Goal: Transaction & Acquisition: Download file/media

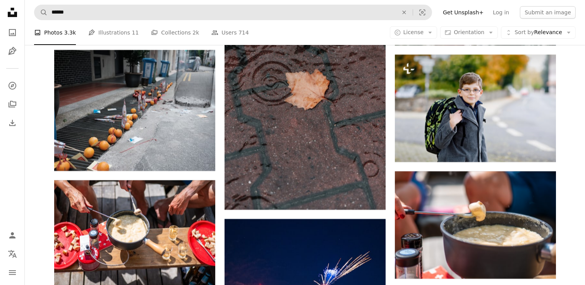
scroll to position [8930, 0]
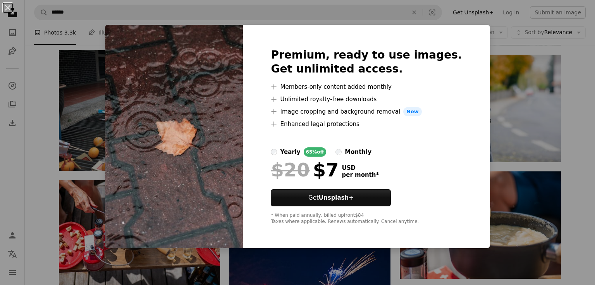
click at [94, 88] on div "An X shape Premium, ready to use images. Get unlimited access. A plus sign Memb…" at bounding box center [297, 142] width 595 height 285
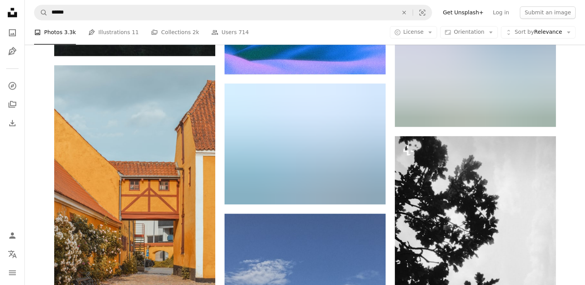
scroll to position [25727, 0]
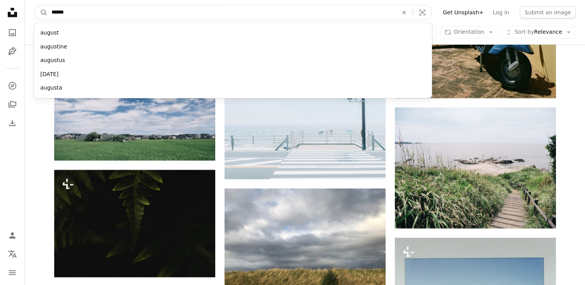
drag, startPoint x: 93, startPoint y: 12, endPoint x: 7, endPoint y: 11, distance: 85.6
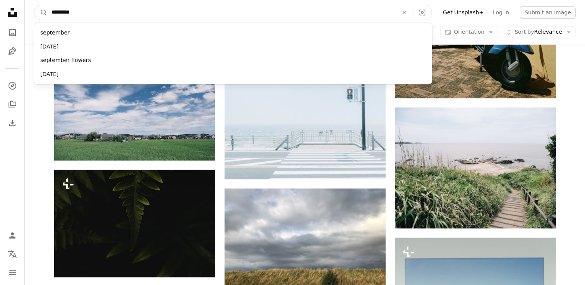
type input "*********"
click at [34, 5] on button "A magnifying glass" at bounding box center [40, 12] width 13 height 15
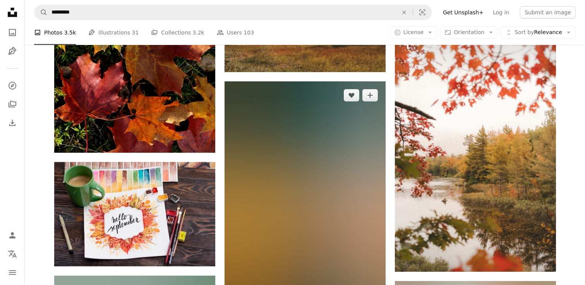
scroll to position [249, 0]
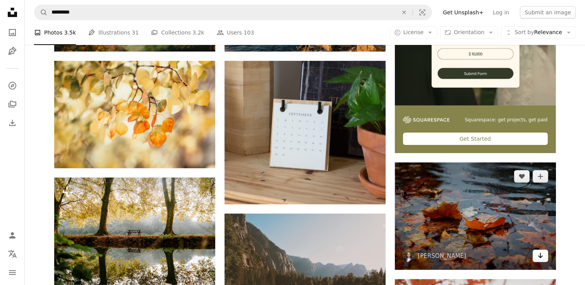
click at [544, 262] on link "Arrow pointing down" at bounding box center [540, 255] width 15 height 12
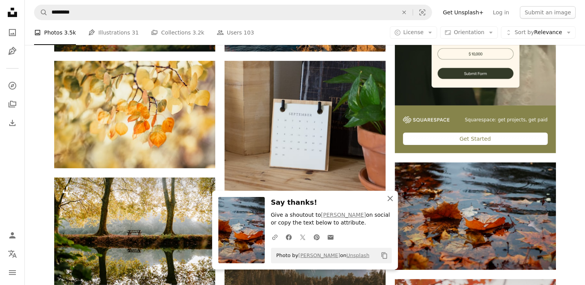
click at [393, 199] on icon "An X shape" at bounding box center [390, 198] width 9 height 9
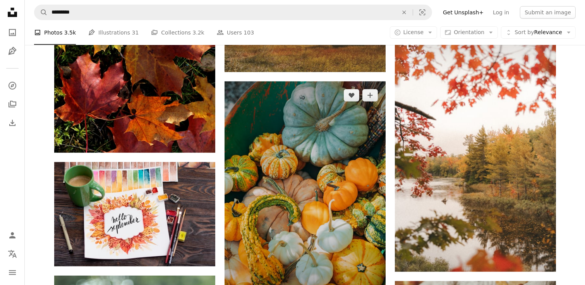
scroll to position [747, 0]
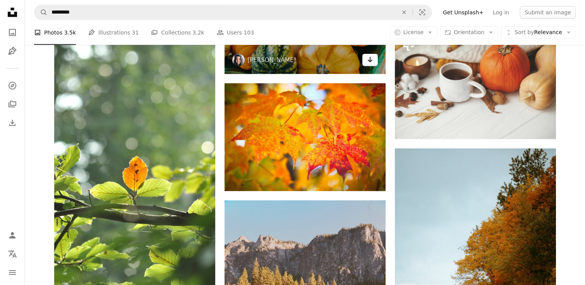
click at [374, 62] on link "Arrow pointing down" at bounding box center [369, 60] width 15 height 12
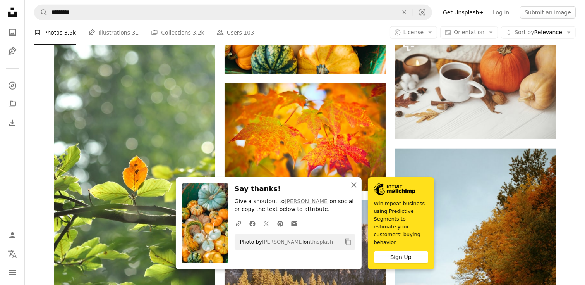
click at [353, 180] on icon "An X shape" at bounding box center [353, 184] width 9 height 9
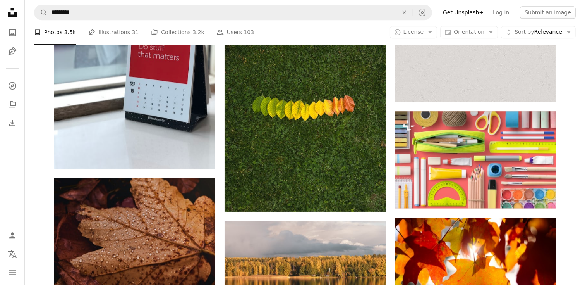
scroll to position [2114, 0]
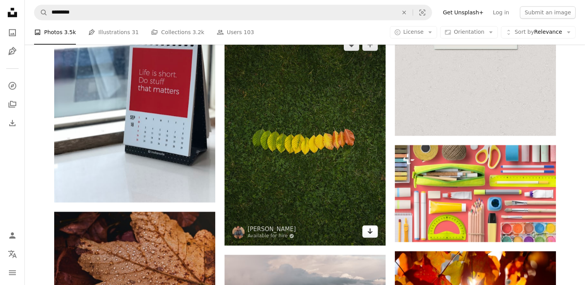
click at [366, 235] on link "Arrow pointing down" at bounding box center [369, 231] width 15 height 12
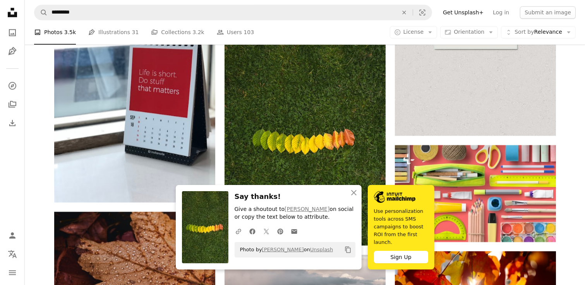
scroll to position [2363, 0]
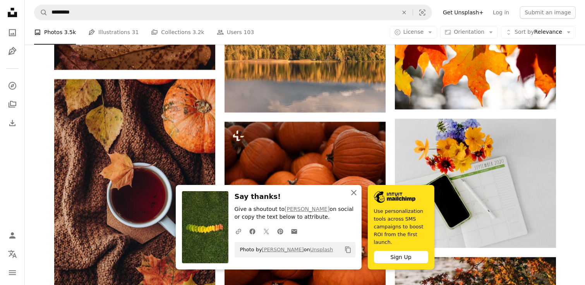
click at [353, 190] on icon "button" at bounding box center [353, 192] width 5 height 5
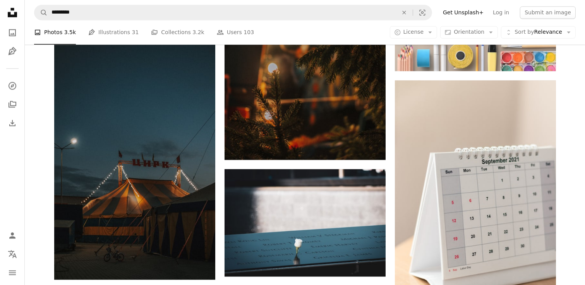
scroll to position [7843, 0]
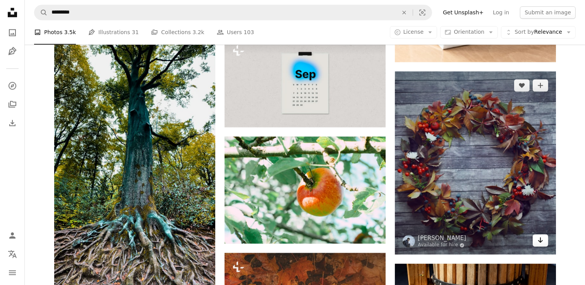
click at [542, 244] on icon "Arrow pointing down" at bounding box center [540, 239] width 6 height 9
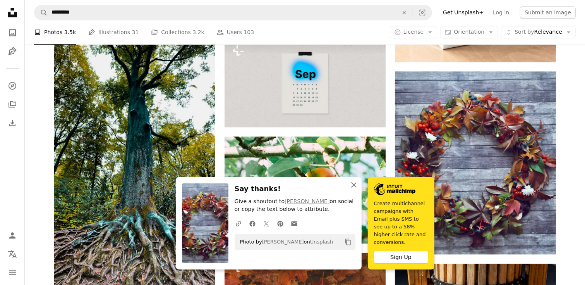
click at [352, 182] on icon "button" at bounding box center [353, 184] width 5 height 5
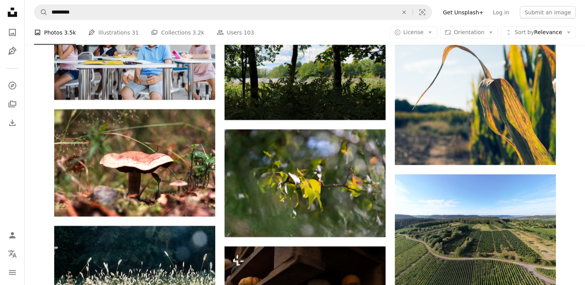
scroll to position [9942, 0]
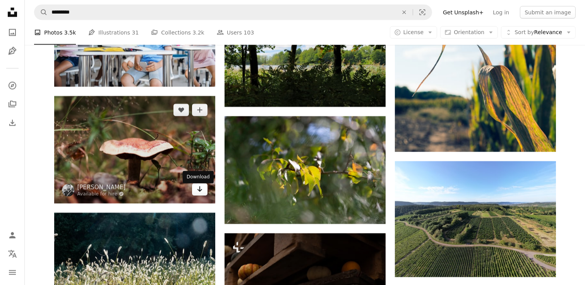
click at [199, 190] on icon "Arrow pointing down" at bounding box center [200, 188] width 6 height 9
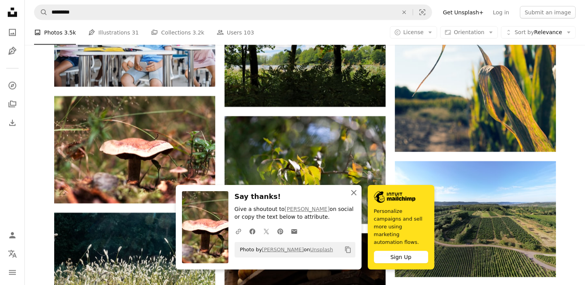
click at [355, 188] on icon "An X shape" at bounding box center [353, 192] width 9 height 9
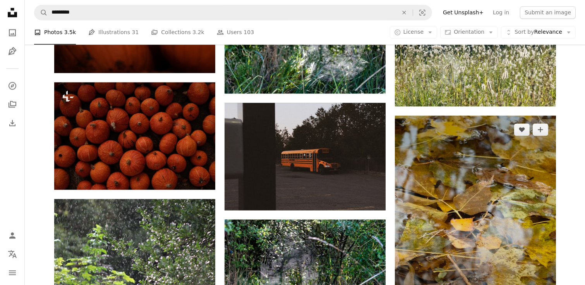
scroll to position [10689, 0]
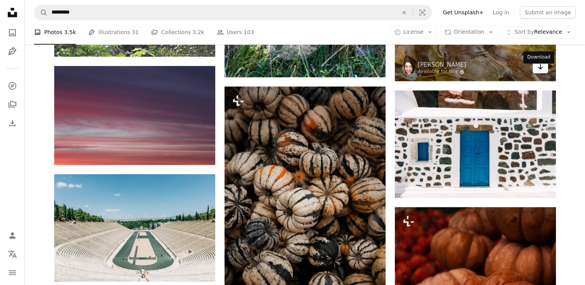
click at [539, 71] on icon "Arrow pointing down" at bounding box center [540, 66] width 6 height 9
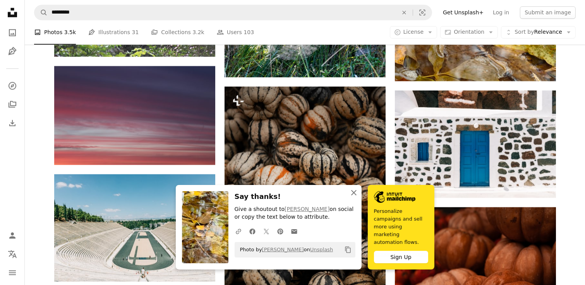
click at [355, 188] on icon "An X shape" at bounding box center [353, 192] width 9 height 9
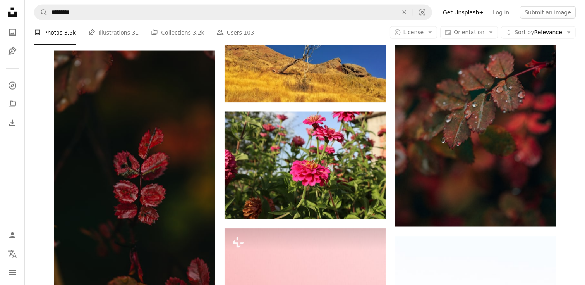
scroll to position [12805, 0]
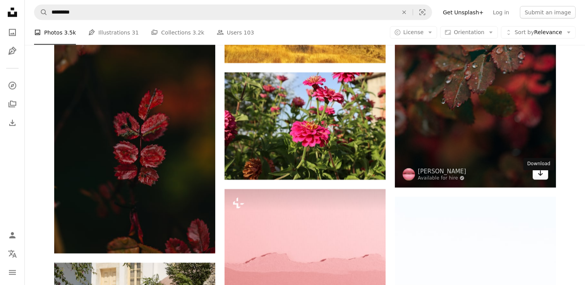
click at [540, 180] on link "Arrow pointing down" at bounding box center [540, 173] width 15 height 12
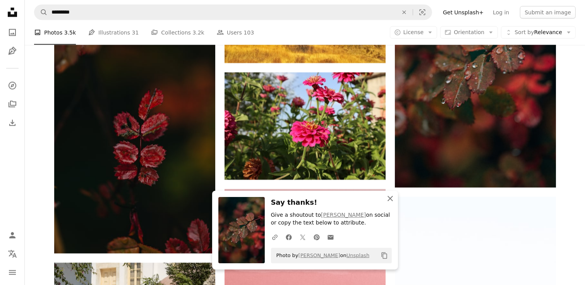
drag, startPoint x: 391, startPoint y: 196, endPoint x: 400, endPoint y: 200, distance: 9.9
click at [391, 196] on icon "An X shape" at bounding box center [390, 198] width 9 height 9
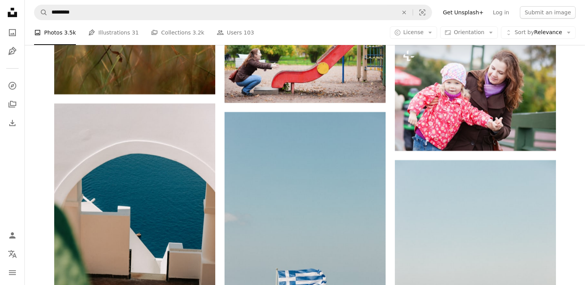
scroll to position [14549, 0]
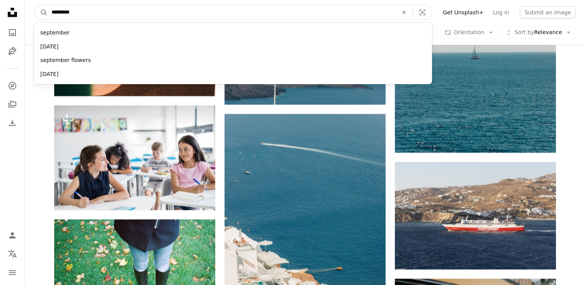
drag, startPoint x: 87, startPoint y: 9, endPoint x: 8, endPoint y: 9, distance: 79.0
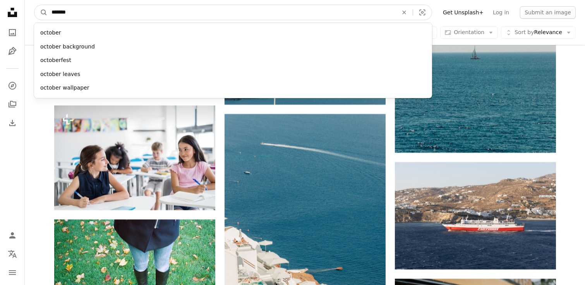
type input "*******"
click at [34, 5] on button "A magnifying glass" at bounding box center [40, 12] width 13 height 15
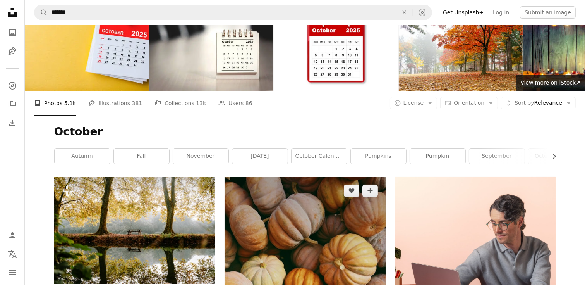
scroll to position [249, 0]
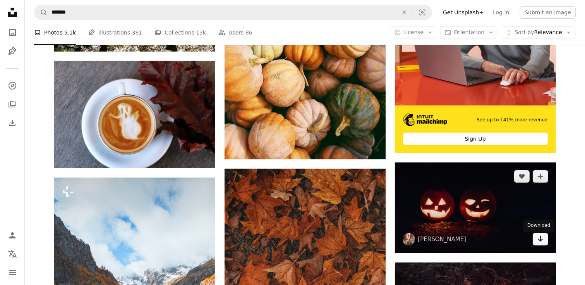
click at [541, 243] on icon "Arrow pointing down" at bounding box center [540, 238] width 6 height 9
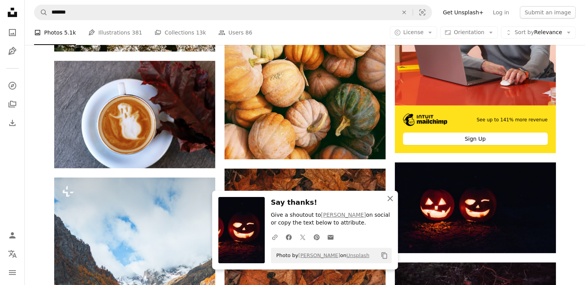
click at [387, 196] on icon "An X shape" at bounding box center [390, 198] width 9 height 9
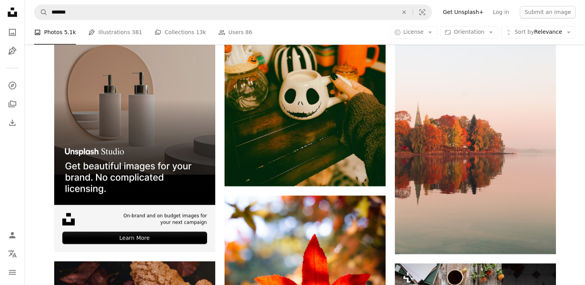
scroll to position [1454, 0]
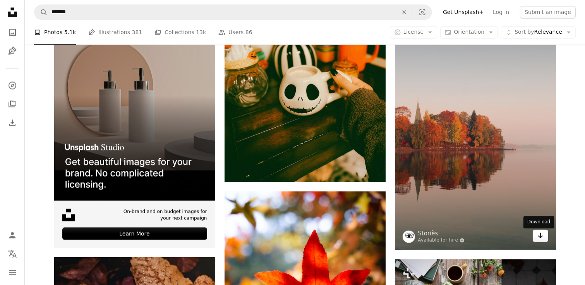
click at [539, 238] on icon "Arrow pointing down" at bounding box center [540, 235] width 6 height 9
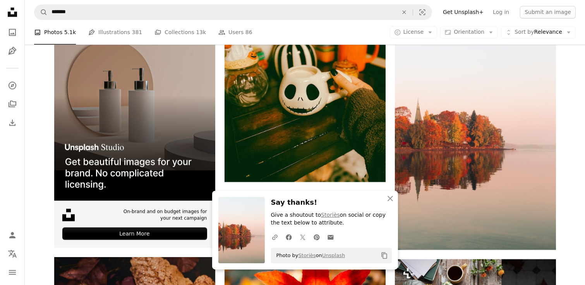
scroll to position [1703, 0]
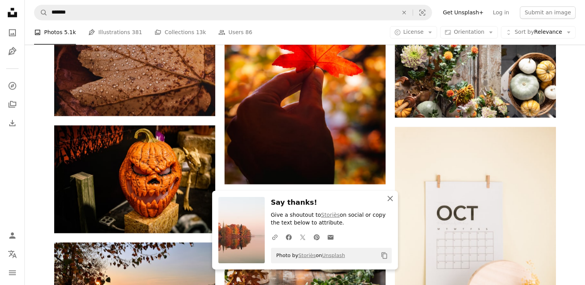
click at [391, 197] on icon "An X shape" at bounding box center [390, 198] width 9 height 9
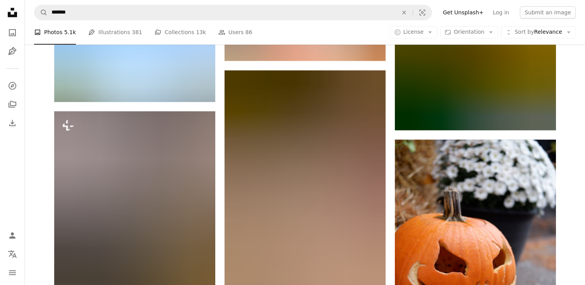
scroll to position [17219, 0]
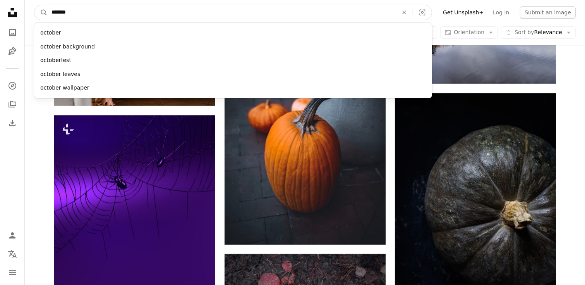
drag, startPoint x: 90, startPoint y: 16, endPoint x: 5, endPoint y: 12, distance: 84.5
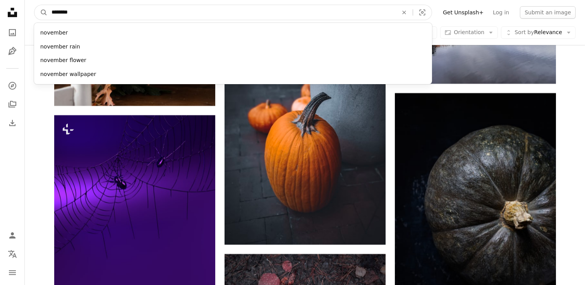
type input "********"
click at [34, 5] on button "A magnifying glass" at bounding box center [40, 12] width 13 height 15
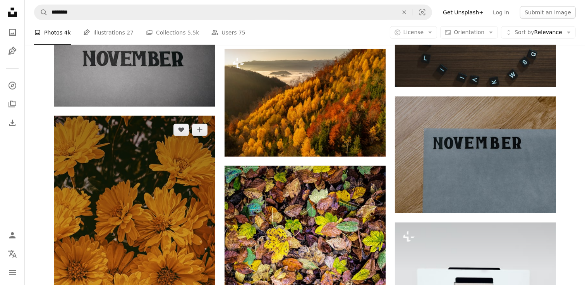
scroll to position [1245, 0]
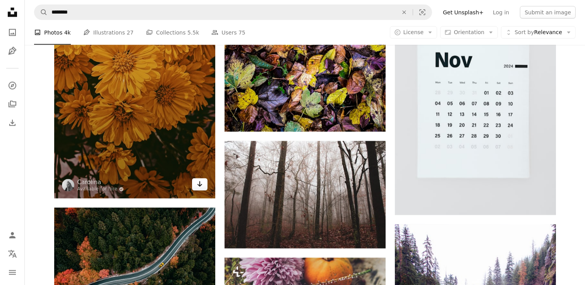
click at [204, 186] on link "Arrow pointing down" at bounding box center [199, 184] width 15 height 12
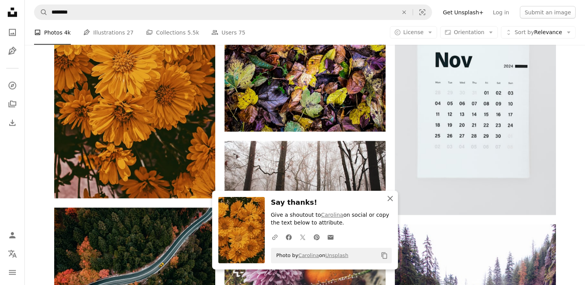
click at [389, 196] on icon "button" at bounding box center [390, 198] width 5 height 5
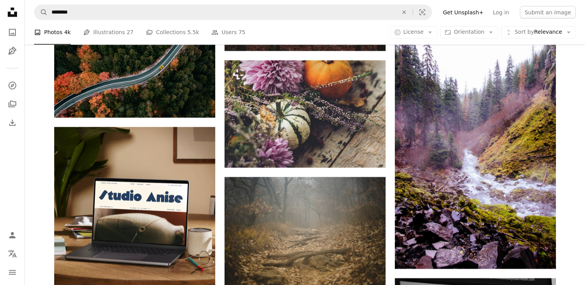
scroll to position [1445, 0]
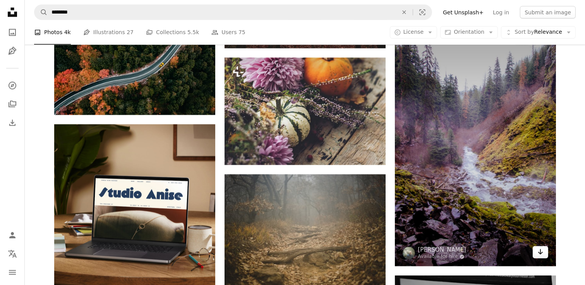
click at [539, 253] on icon "Arrow pointing down" at bounding box center [540, 251] width 6 height 9
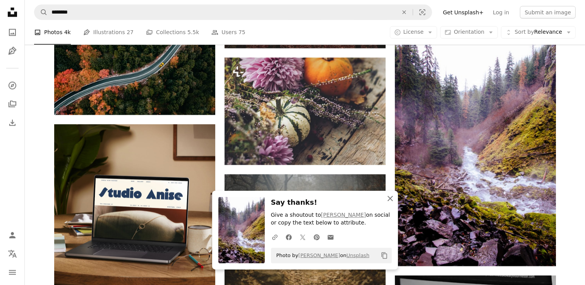
click at [394, 199] on icon "An X shape" at bounding box center [390, 198] width 9 height 9
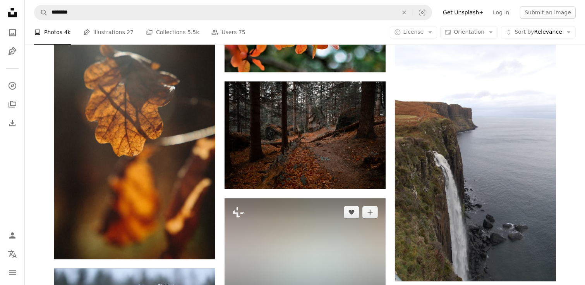
scroll to position [5321, 0]
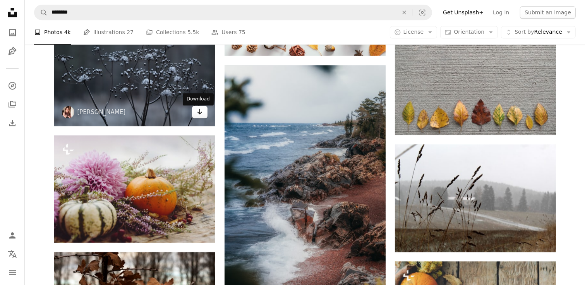
click at [195, 118] on link "Arrow pointing down" at bounding box center [199, 112] width 15 height 12
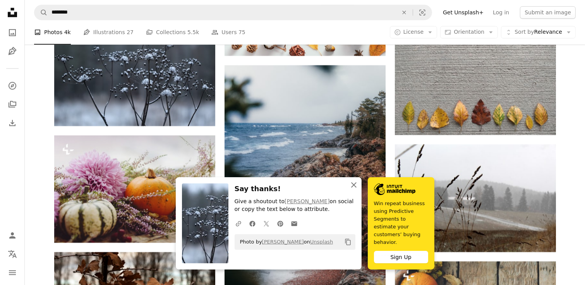
click at [356, 180] on icon "An X shape" at bounding box center [353, 184] width 9 height 9
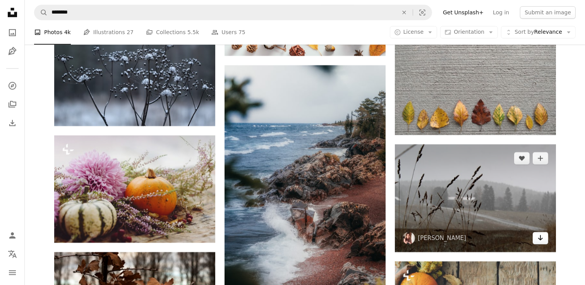
click at [544, 244] on link "Arrow pointing down" at bounding box center [540, 238] width 15 height 12
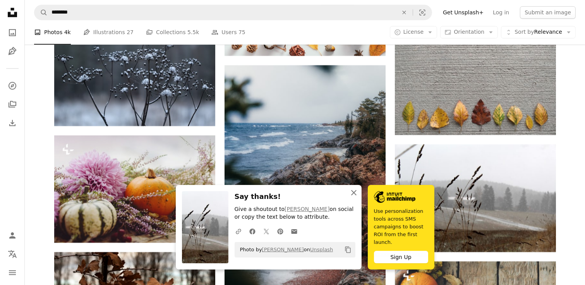
click at [351, 188] on icon "An X shape" at bounding box center [353, 192] width 9 height 9
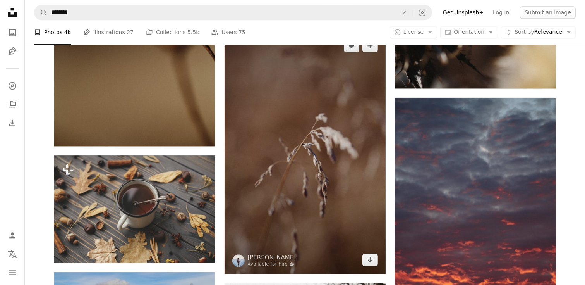
scroll to position [8061, 0]
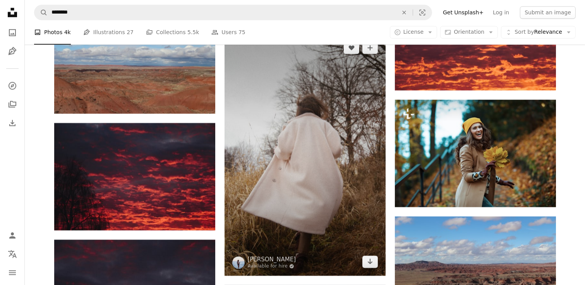
drag, startPoint x: 351, startPoint y: 144, endPoint x: 251, endPoint y: 124, distance: 101.5
click at [260, 127] on img at bounding box center [305, 155] width 161 height 242
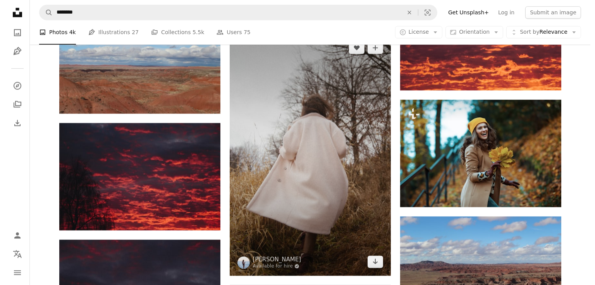
scroll to position [8559, 0]
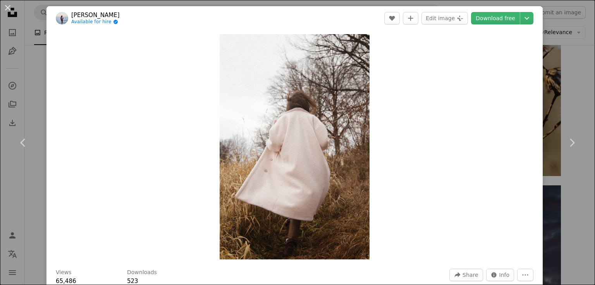
click at [33, 99] on div "An X shape Chevron left Chevron right [PERSON_NAME] Available for hire A checkm…" at bounding box center [297, 142] width 595 height 285
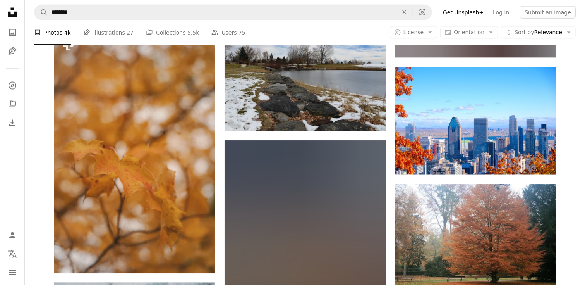
scroll to position [13541, 0]
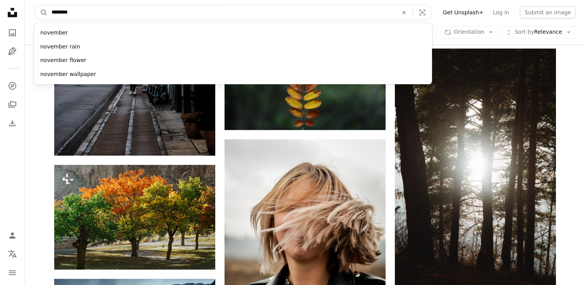
drag, startPoint x: 91, startPoint y: 15, endPoint x: 0, endPoint y: 5, distance: 91.9
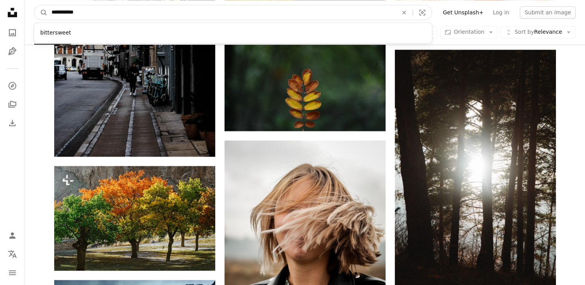
type input "**********"
click at [34, 5] on button "A magnifying glass" at bounding box center [40, 12] width 13 height 15
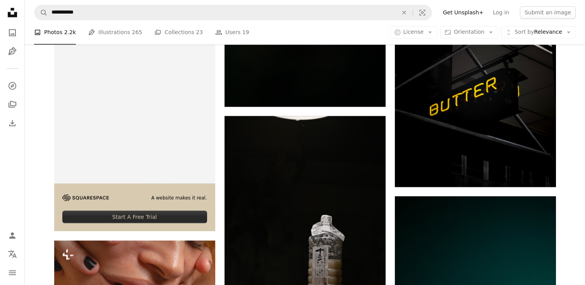
scroll to position [1992, 0]
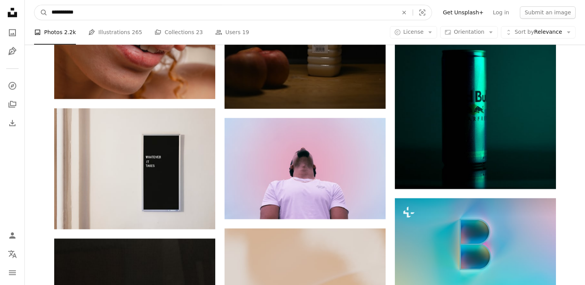
click at [119, 12] on input "**********" at bounding box center [222, 12] width 348 height 15
type input "**********"
click button "A magnifying glass" at bounding box center [40, 12] width 13 height 15
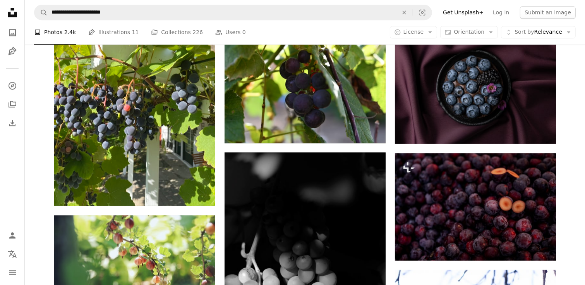
scroll to position [2180, 0]
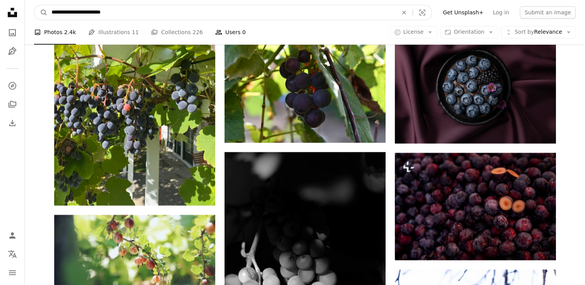
drag, startPoint x: 96, startPoint y: 12, endPoint x: 226, endPoint y: 34, distance: 131.9
type input "**********"
click button "A magnifying glass" at bounding box center [40, 12] width 13 height 15
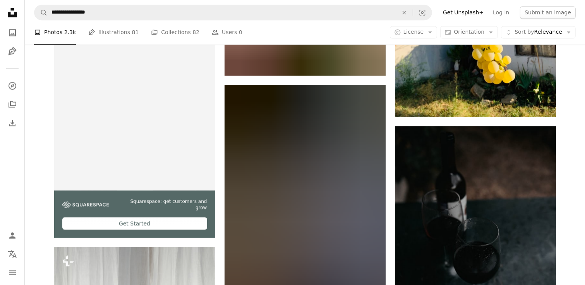
scroll to position [498, 0]
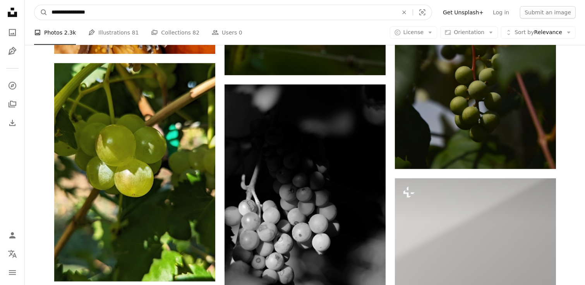
drag, startPoint x: 53, startPoint y: 10, endPoint x: 0, endPoint y: 7, distance: 52.7
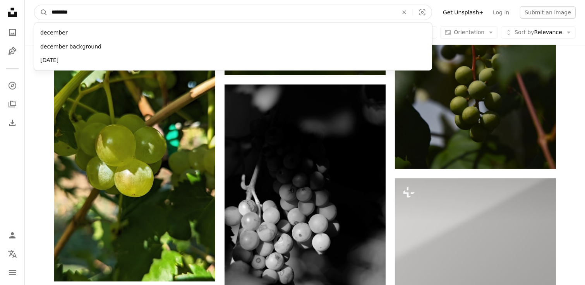
type input "********"
click at [34, 5] on button "A magnifying glass" at bounding box center [40, 12] width 13 height 15
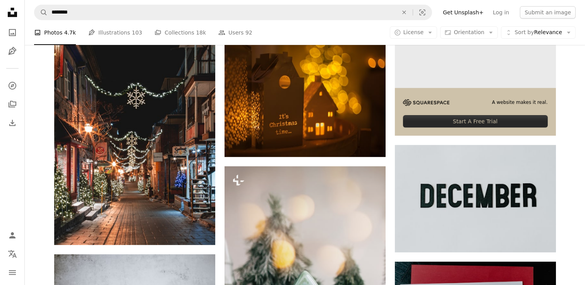
scroll to position [270, 0]
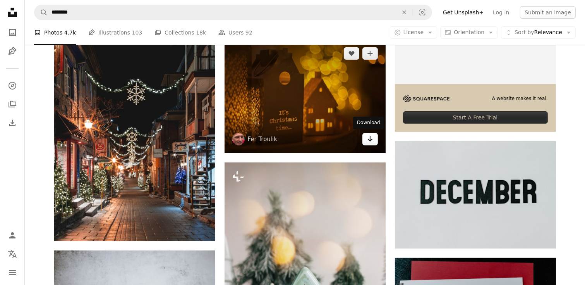
click at [369, 144] on link "Arrow pointing down" at bounding box center [369, 139] width 15 height 12
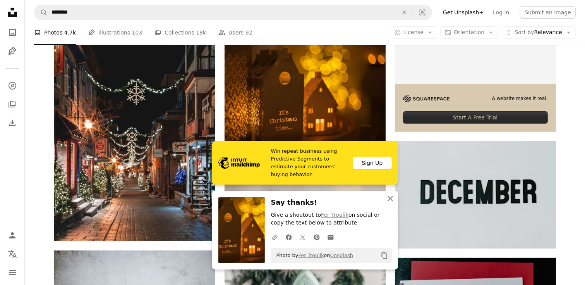
click at [389, 200] on icon "An X shape" at bounding box center [390, 198] width 9 height 9
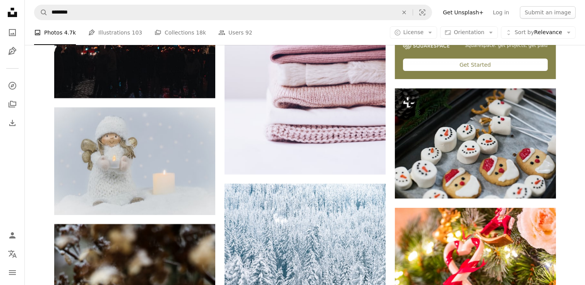
scroll to position [3198, 0]
